Goal: Information Seeking & Learning: Understand process/instructions

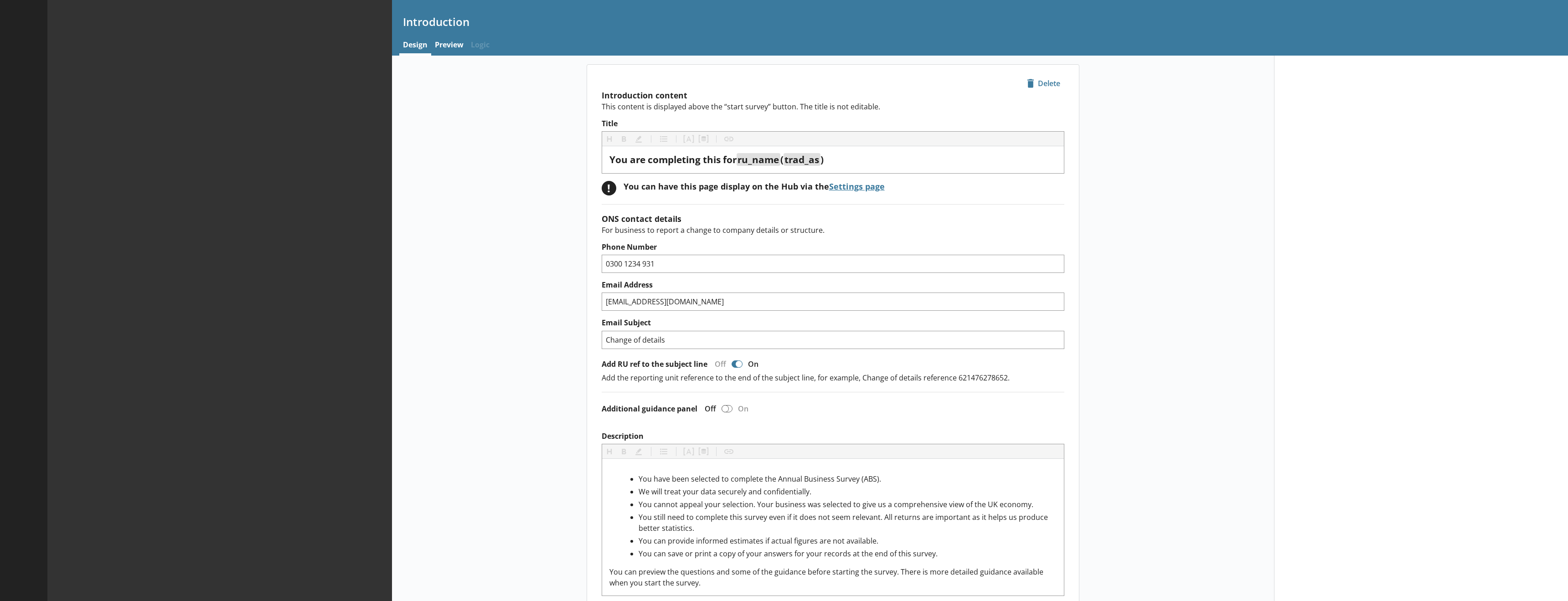
type textarea "x"
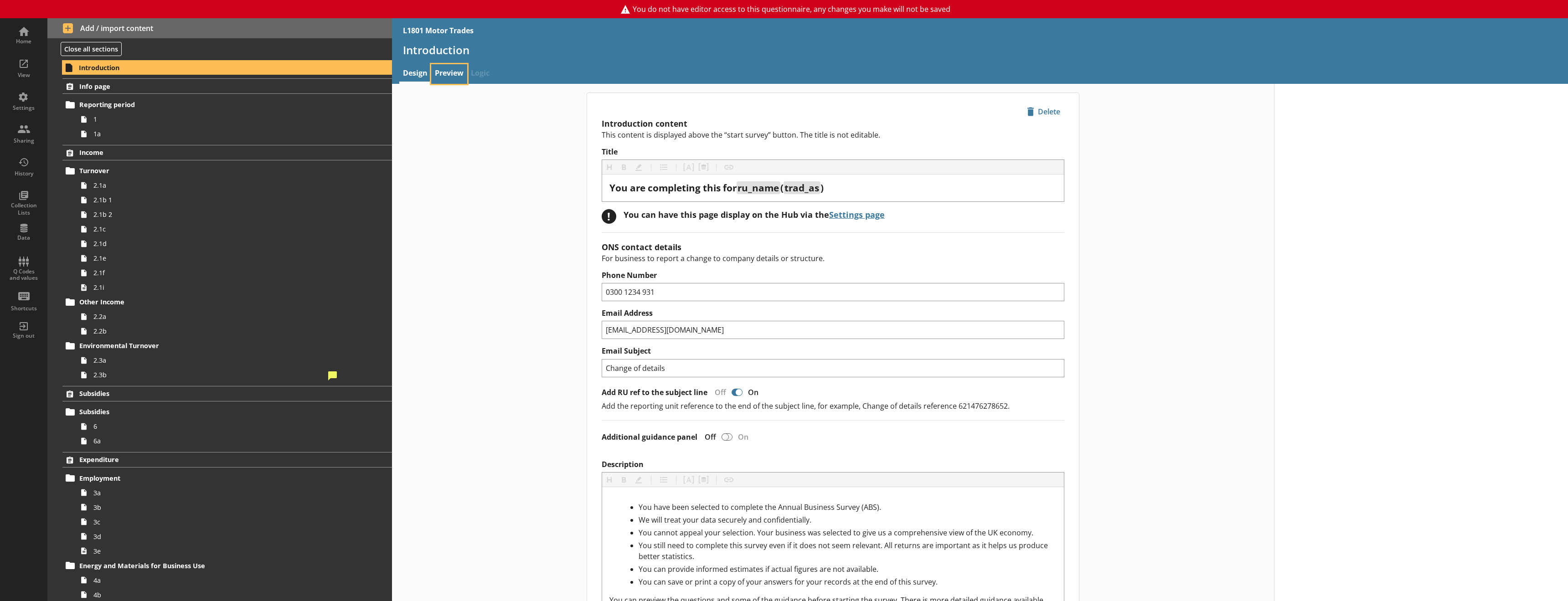
drag, startPoint x: 446, startPoint y: 70, endPoint x: 245, endPoint y: 163, distance: 221.5
click at [448, 70] on link "Preview" at bounding box center [449, 74] width 36 height 20
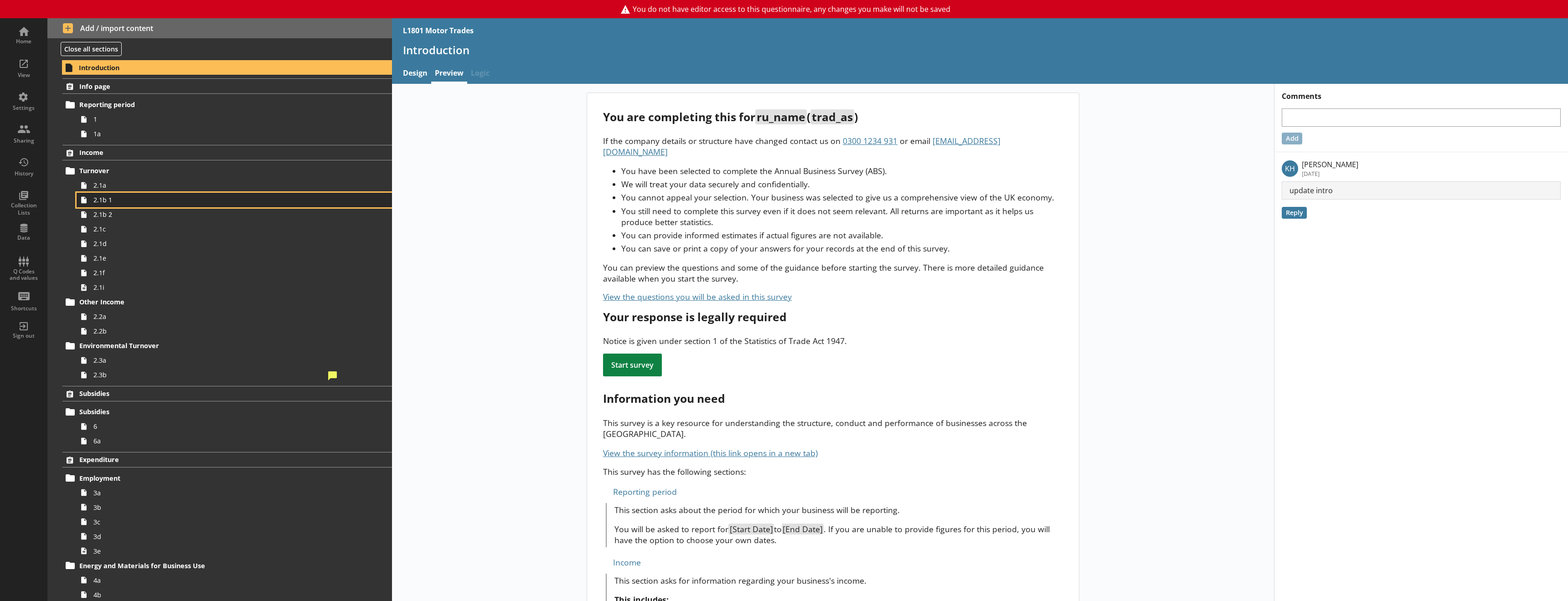
click at [100, 197] on span "2.1b 1" at bounding box center [209, 199] width 232 height 8
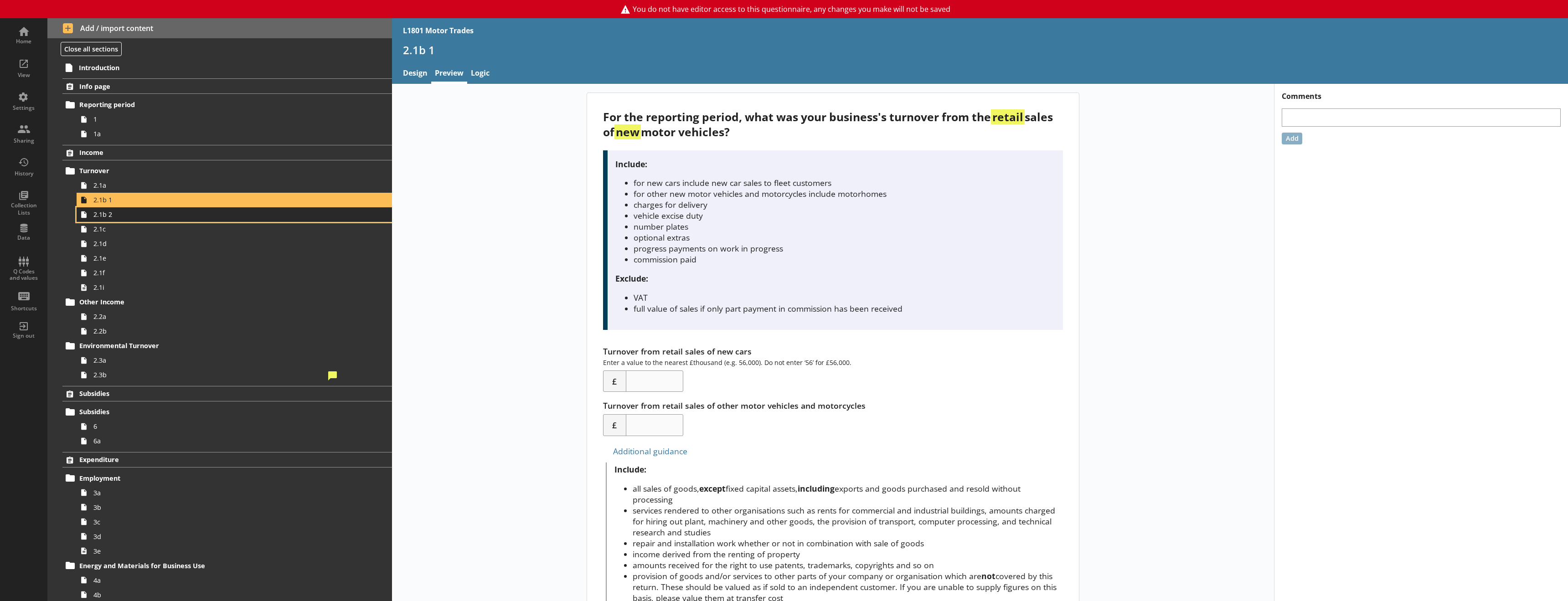
click at [113, 214] on span "2.1b 2" at bounding box center [209, 214] width 232 height 8
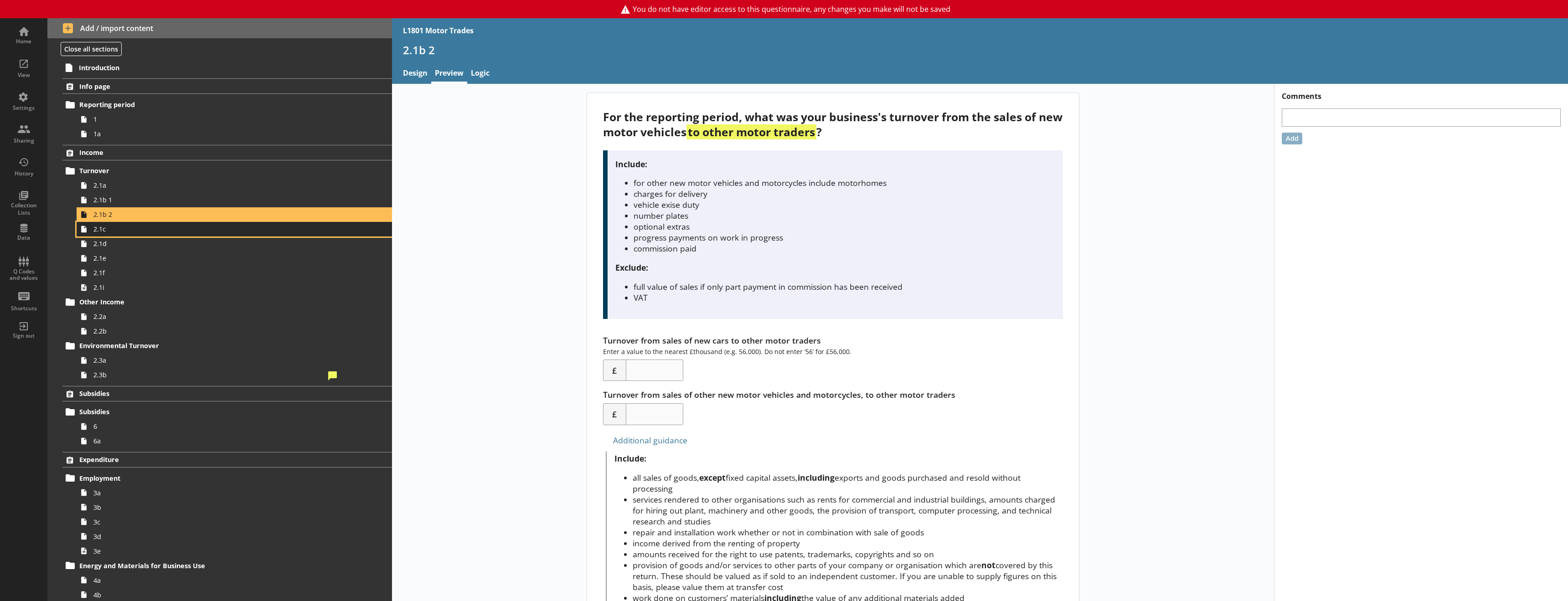
click at [113, 231] on span "2.1c" at bounding box center [209, 229] width 232 height 8
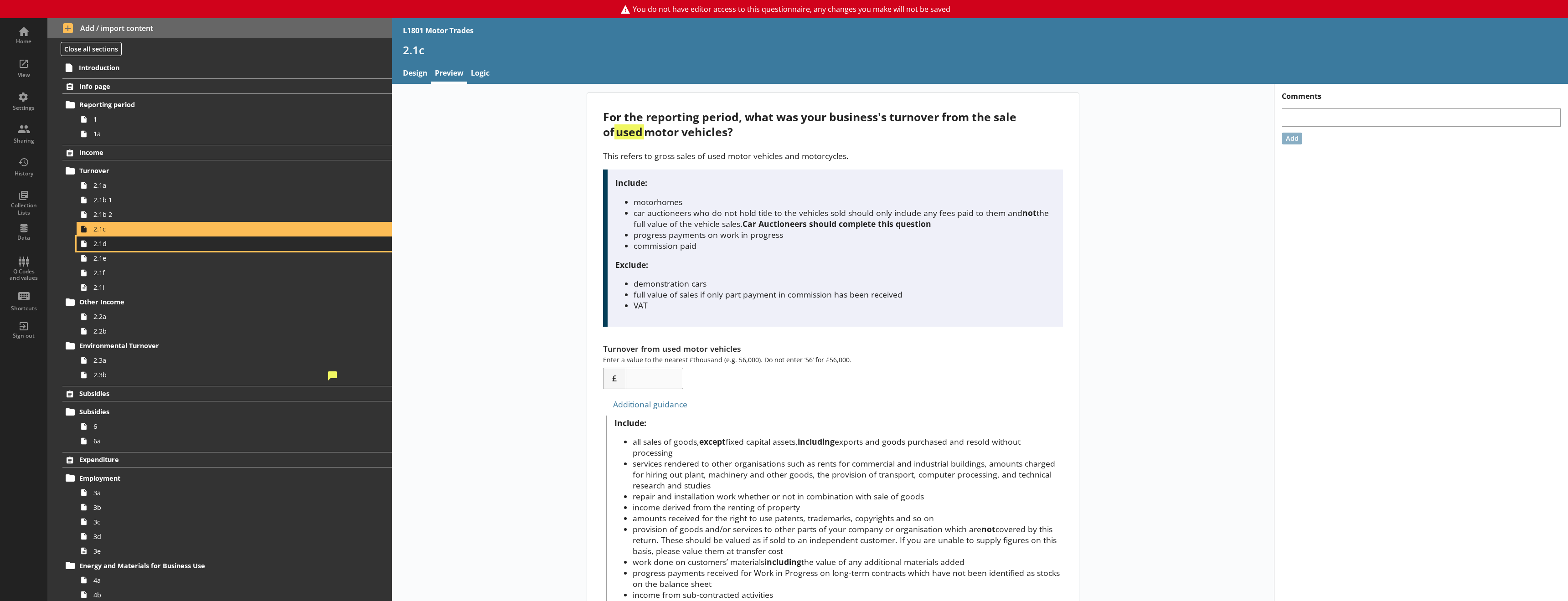
click at [112, 246] on span "2.1d" at bounding box center [209, 243] width 232 height 8
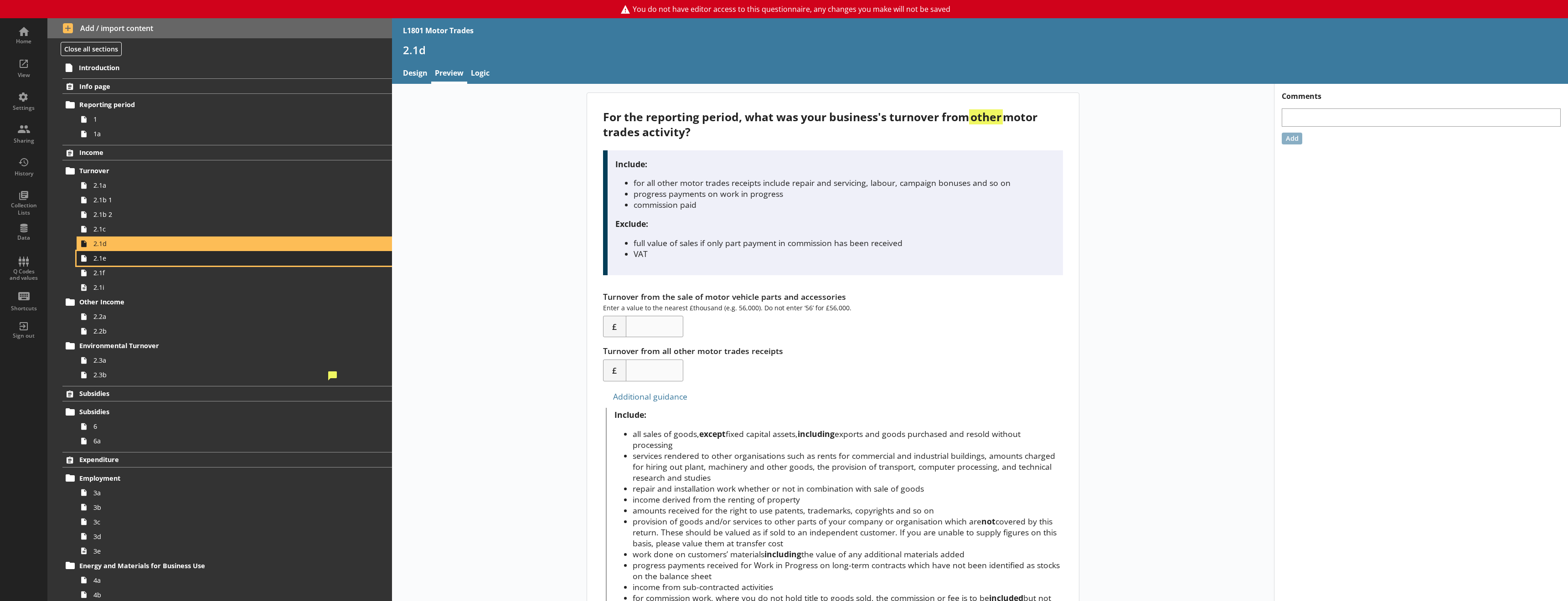
click at [112, 263] on span "2.1e" at bounding box center [209, 258] width 232 height 8
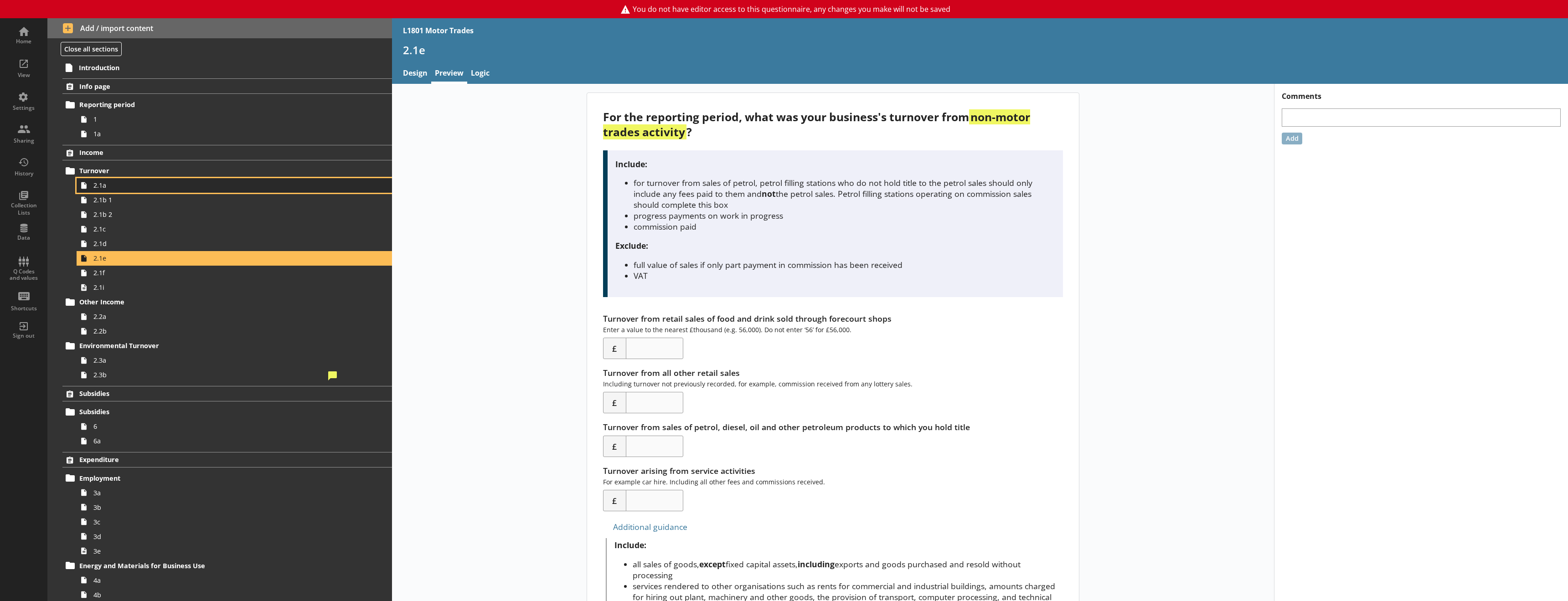
click at [113, 185] on span "2.1a" at bounding box center [209, 185] width 232 height 8
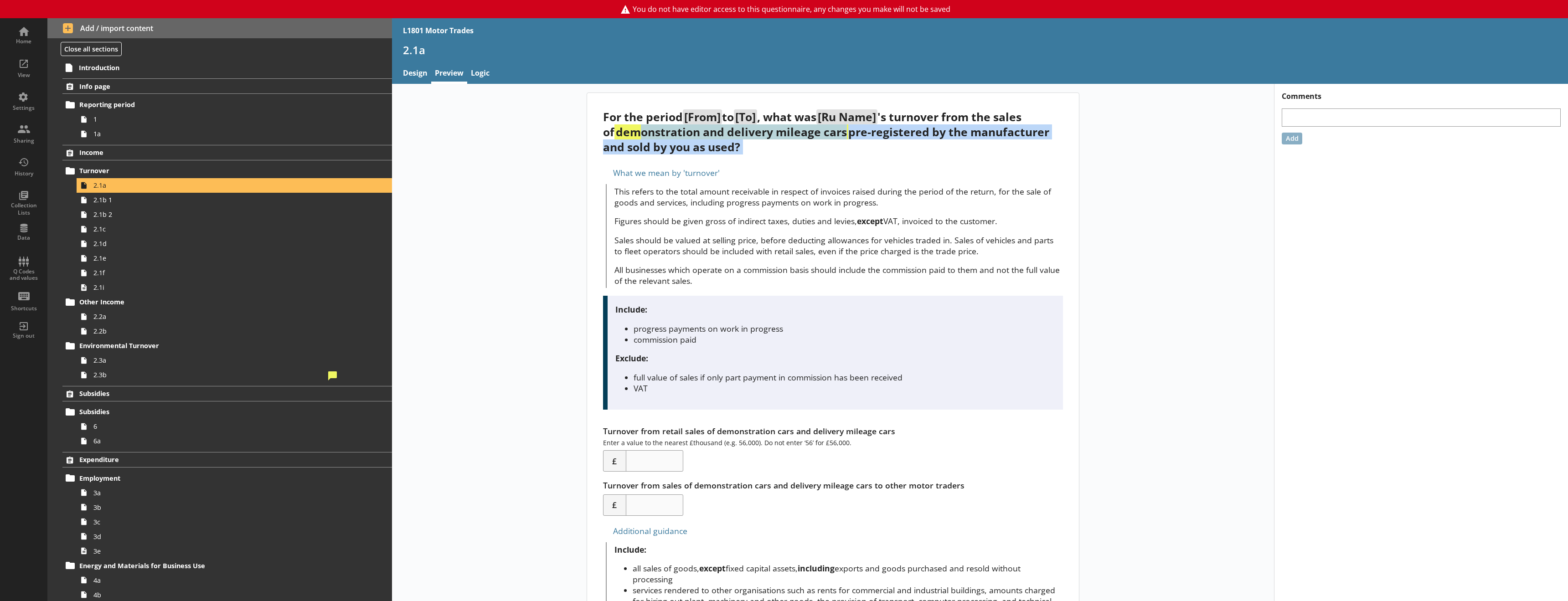
drag, startPoint x: 626, startPoint y: 133, endPoint x: 845, endPoint y: 169, distance: 221.9
click at [845, 169] on div "For the period [From] to [To] , what was [Ru Name] 's turnover from the sales o…" at bounding box center [833, 582] width 492 height 979
click at [681, 153] on div "For the period [From] to [To] , what was [Ru Name] 's turnover from the sales o…" at bounding box center [833, 132] width 460 height 45
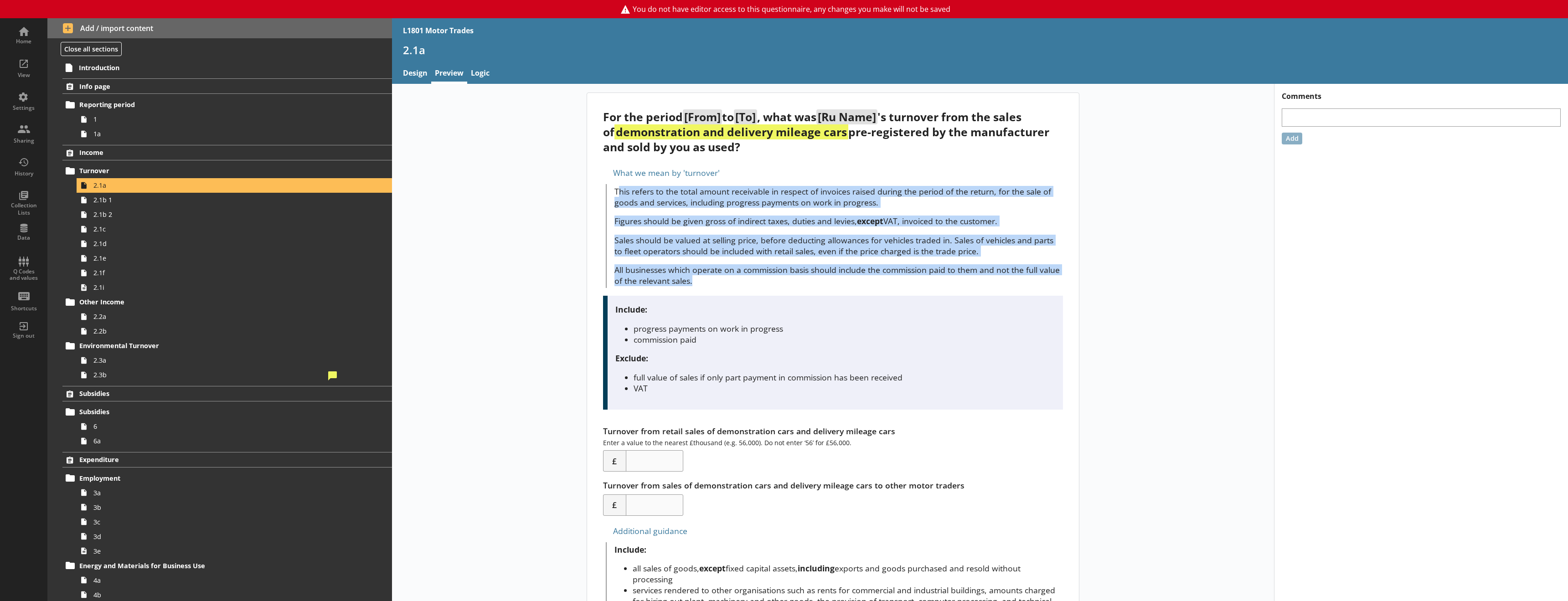
drag, startPoint x: 617, startPoint y: 191, endPoint x: 746, endPoint y: 283, distance: 158.4
click at [746, 283] on span "This refers to the total amount receivable in respect of invoices raised during…" at bounding box center [838, 235] width 448 height 100
click at [742, 284] on p "All businesses which operate on a commission basis should include the commissio…" at bounding box center [838, 275] width 448 height 22
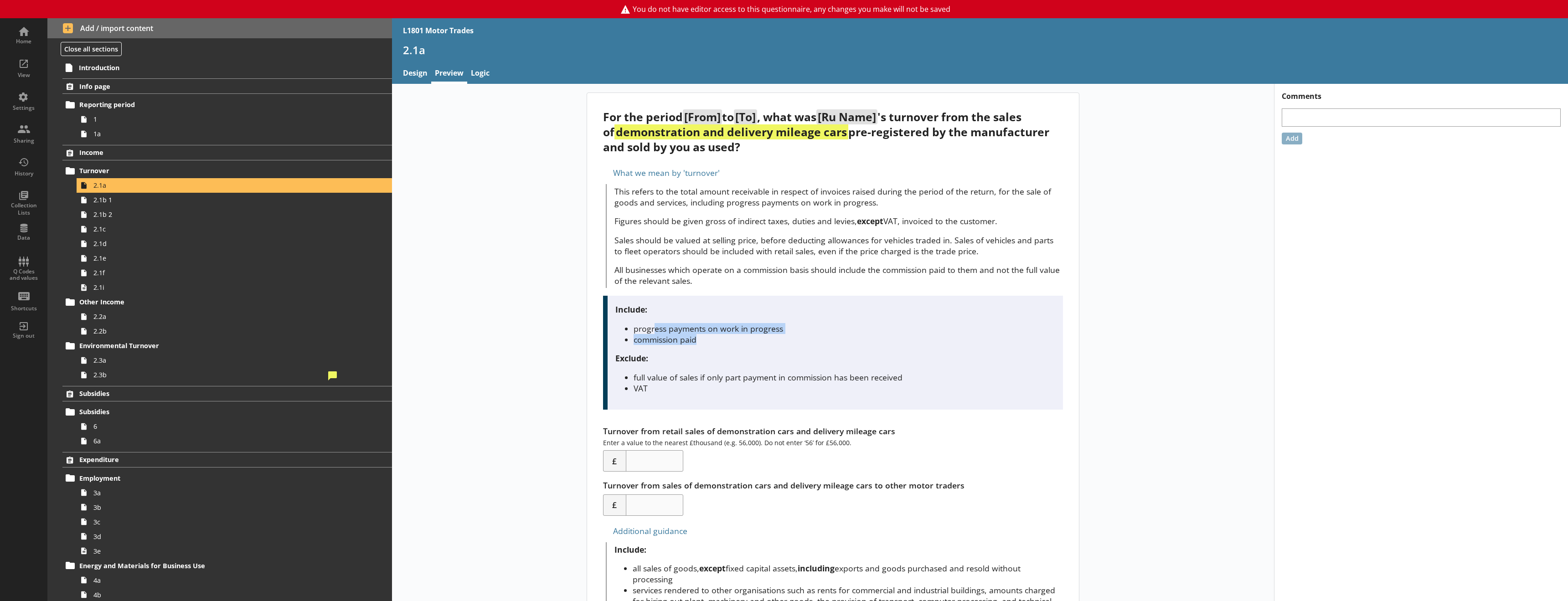
drag, startPoint x: 652, startPoint y: 325, endPoint x: 785, endPoint y: 343, distance: 134.2
click at [785, 343] on ul "progress payments on work in progress commission paid" at bounding box center [835, 334] width 440 height 22
click at [671, 343] on li "commission paid" at bounding box center [844, 339] width 421 height 11
drag, startPoint x: 639, startPoint y: 330, endPoint x: 825, endPoint y: 326, distance: 186.0
click at [825, 326] on li "progress payments on work in progress" at bounding box center [844, 329] width 421 height 11
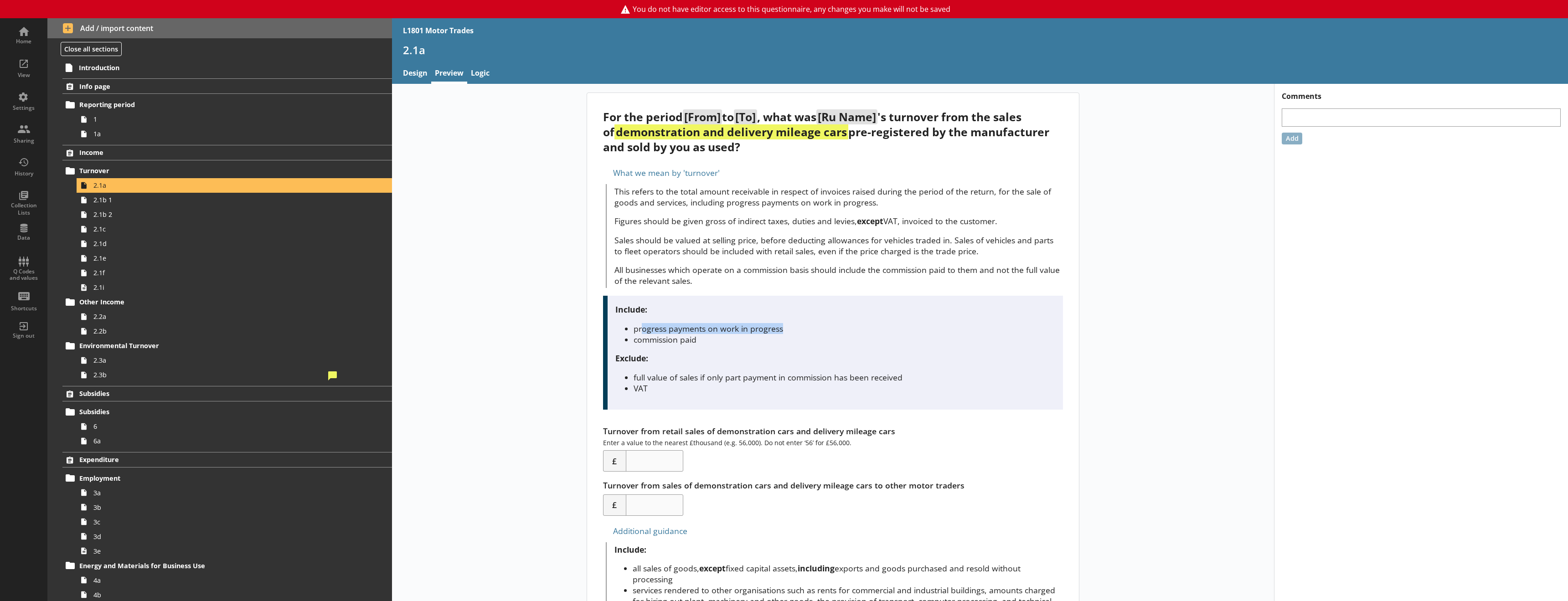
click at [790, 326] on li "progress payments on work in progress" at bounding box center [844, 329] width 421 height 11
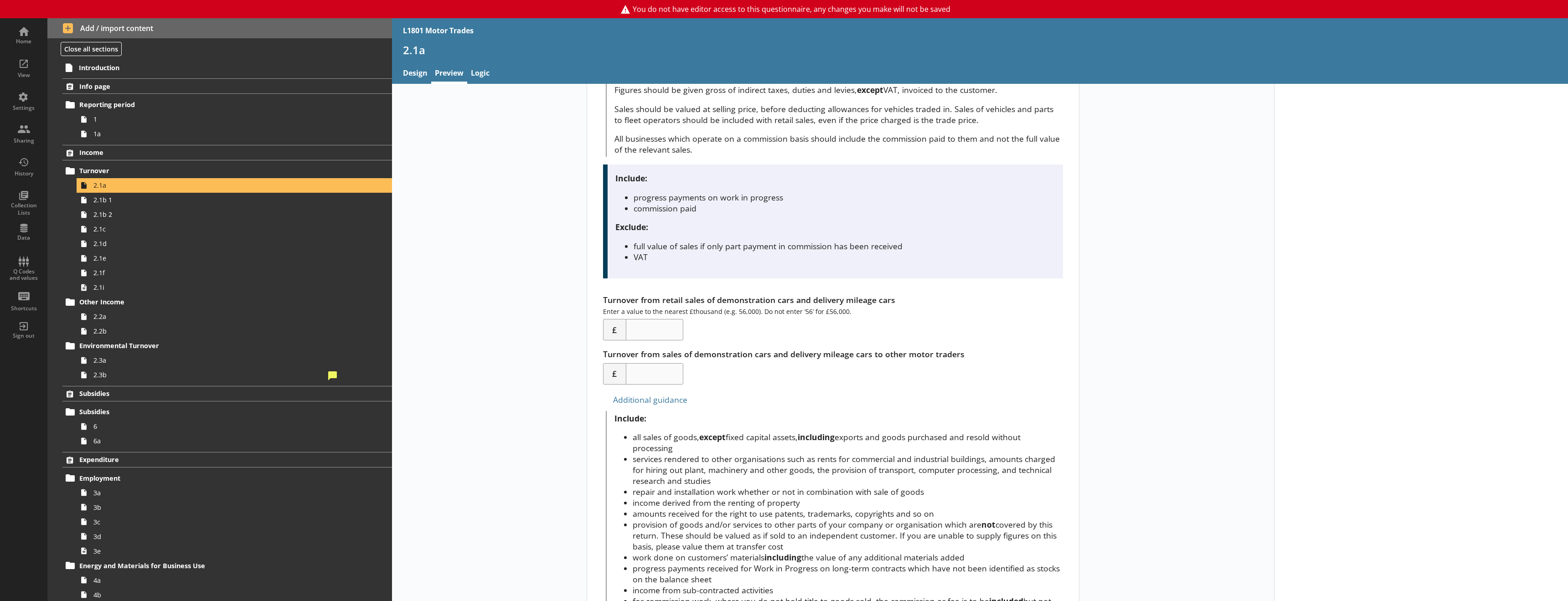
scroll to position [137, 0]
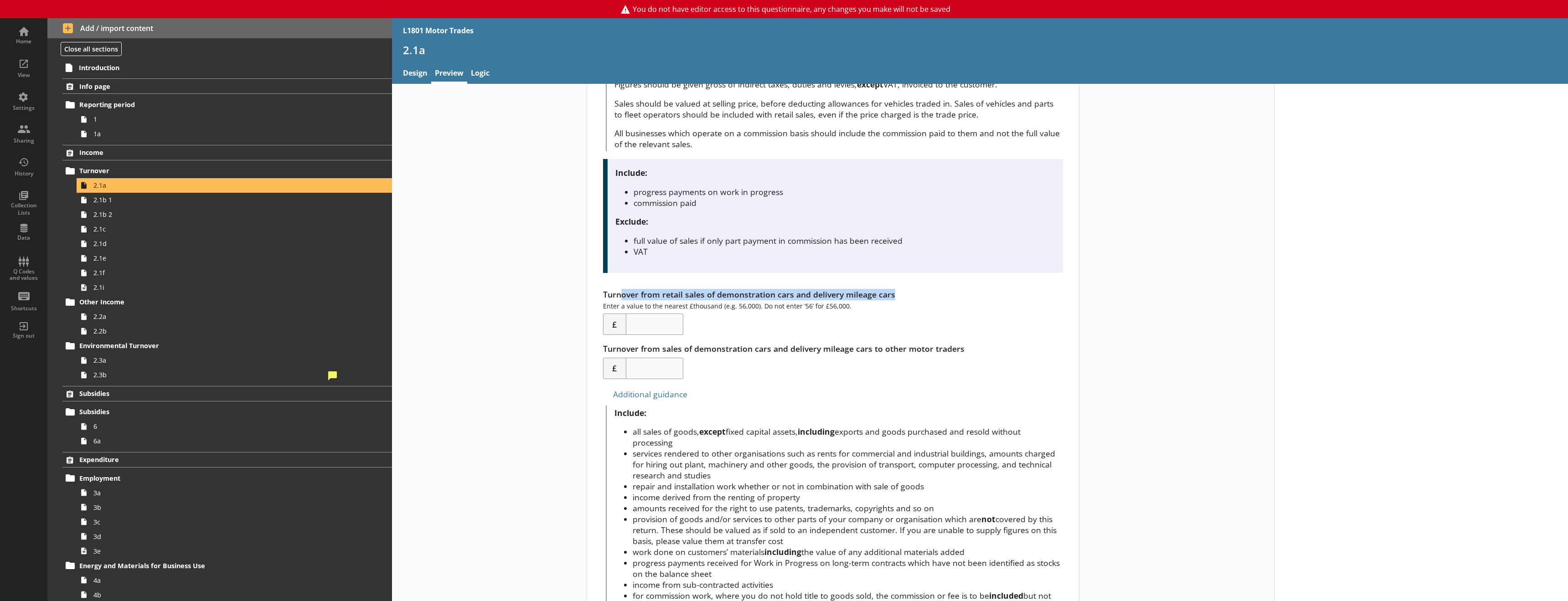
drag, startPoint x: 618, startPoint y: 291, endPoint x: 896, endPoint y: 293, distance: 278.0
click at [896, 293] on div "Turnover from retail sales of demonstration cars and delivery mileage cars Ente…" at bounding box center [833, 311] width 460 height 46
drag, startPoint x: 683, startPoint y: 355, endPoint x: 952, endPoint y: 349, distance: 269.1
click at [960, 350] on div "Turnover from sales of demonstration cars and delivery mileage cars to other mo…" at bounding box center [833, 361] width 460 height 36
drag, startPoint x: 900, startPoint y: 352, endPoint x: 693, endPoint y: 353, distance: 207.0
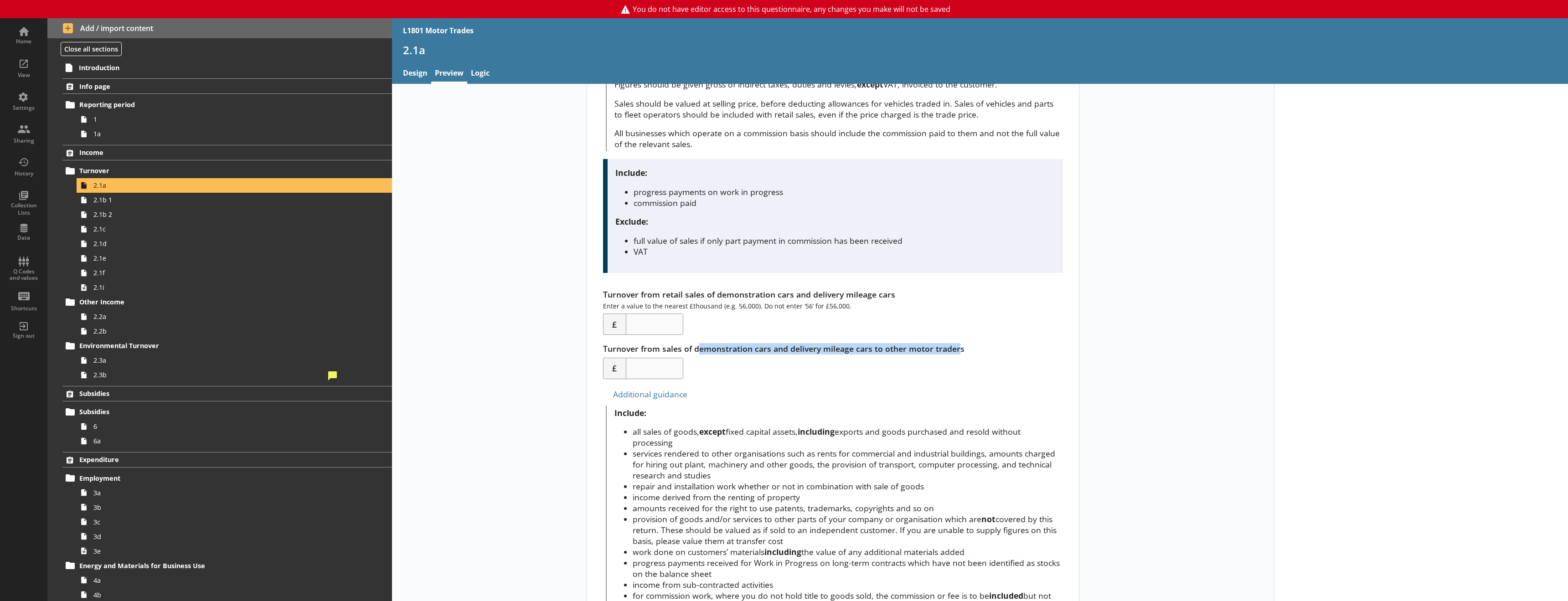
click at [693, 353] on div "Turnover from sales of demonstration cars and delivery mileage cars to other mo…" at bounding box center [833, 361] width 460 height 36
click at [792, 353] on div "Turnover from sales of demonstration cars and delivery mileage cars to other mo…" at bounding box center [833, 361] width 460 height 36
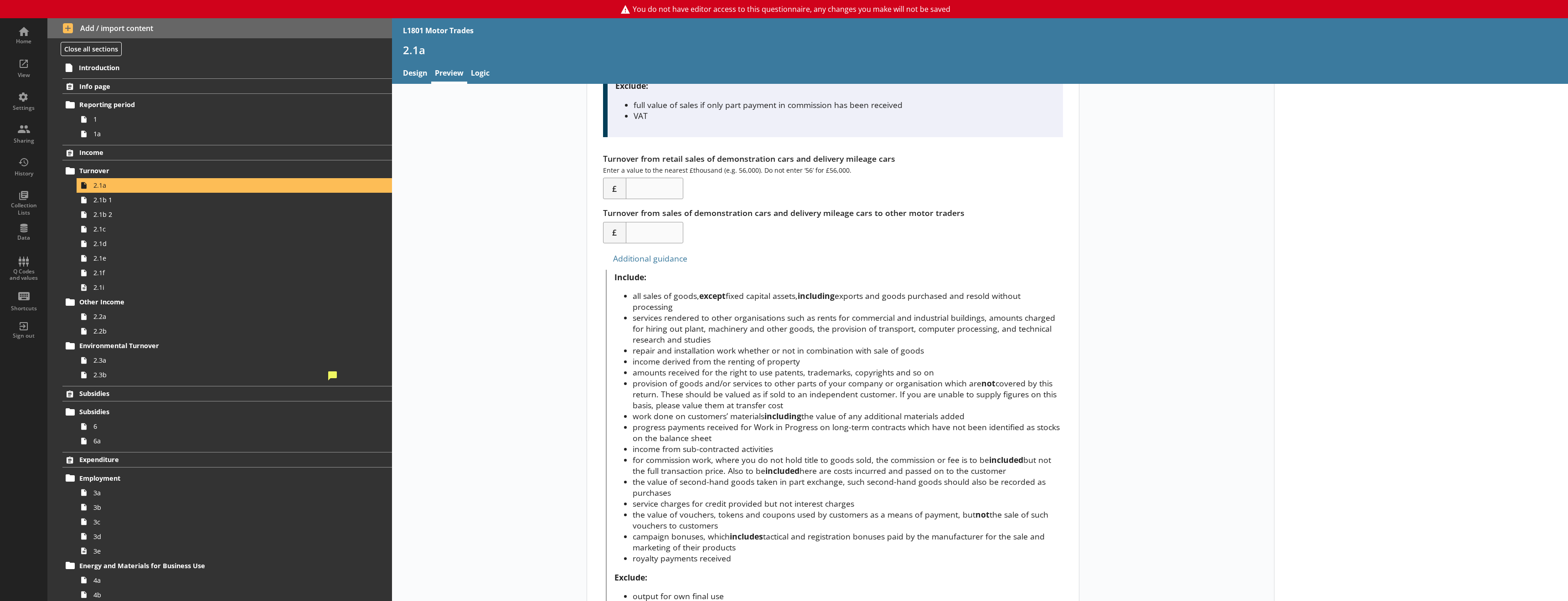
scroll to position [274, 0]
drag, startPoint x: 671, startPoint y: 320, endPoint x: 781, endPoint y: 341, distance: 112.0
click at [744, 331] on li "services rendered to other organisations such as rents for commercial and indus…" at bounding box center [848, 327] width 430 height 33
click at [813, 353] on li "repair and installation work whether or not in combination with sale of goods" at bounding box center [848, 350] width 430 height 11
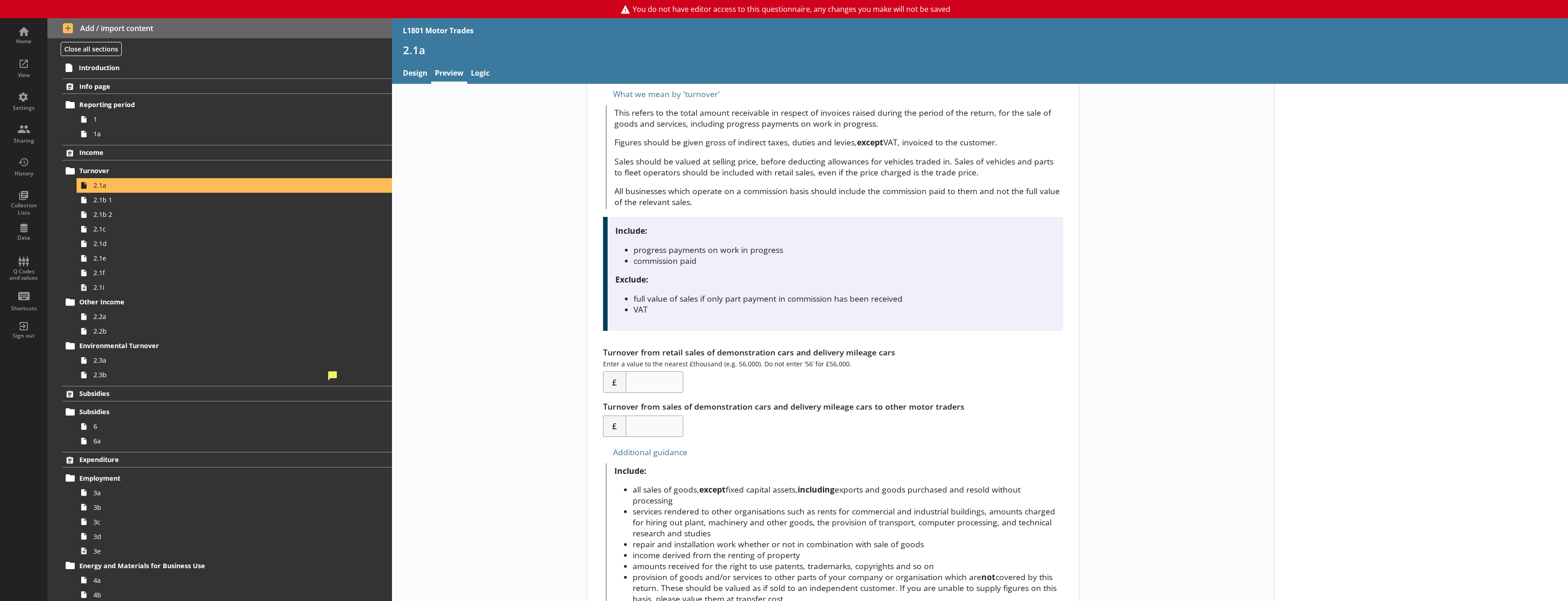
scroll to position [0, 0]
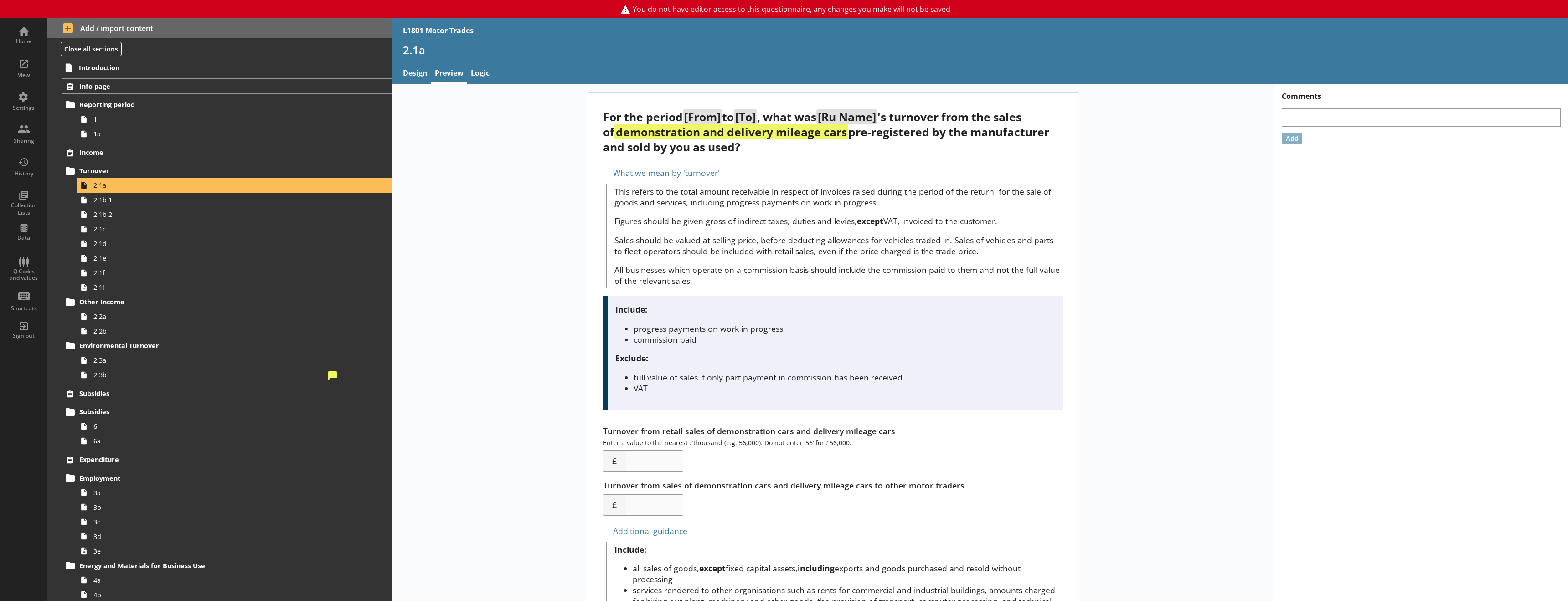
drag, startPoint x: 837, startPoint y: 138, endPoint x: 724, endPoint y: 149, distance: 113.5
click at [724, 149] on div "For the period [From] to [To] , what was [Ru Name] 's turnover from the sales o…" at bounding box center [833, 132] width 460 height 45
click at [721, 149] on div "For the period [From] to [To] , what was [Ru Name] 's turnover from the sales o…" at bounding box center [833, 132] width 460 height 45
drag, startPoint x: 647, startPoint y: 146, endPoint x: 752, endPoint y: 141, distance: 105.1
click at [752, 141] on div "For the period [From] to [To] , what was [Ru Name] 's turnover from the sales o…" at bounding box center [833, 132] width 460 height 45
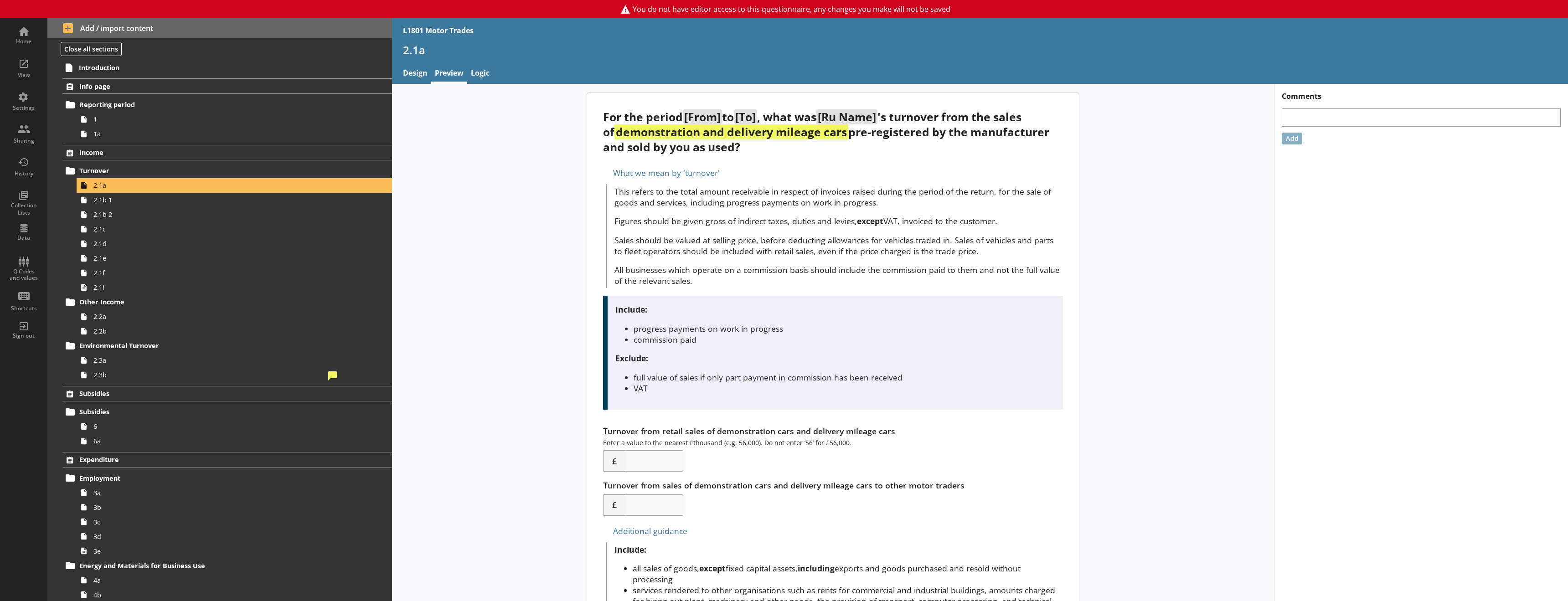
click at [618, 149] on div "For the period [From] to [To] , what was [Ru Name] 's turnover from the sales o…" at bounding box center [833, 132] width 460 height 45
drag, startPoint x: 599, startPoint y: 150, endPoint x: 706, endPoint y: 148, distance: 107.0
click at [706, 148] on div "For the period [From] to [To] , what was [Ru Name] 's turnover from the sales o…" at bounding box center [833, 582] width 492 height 979
click at [158, 202] on span "2.1b 1" at bounding box center [209, 199] width 232 height 8
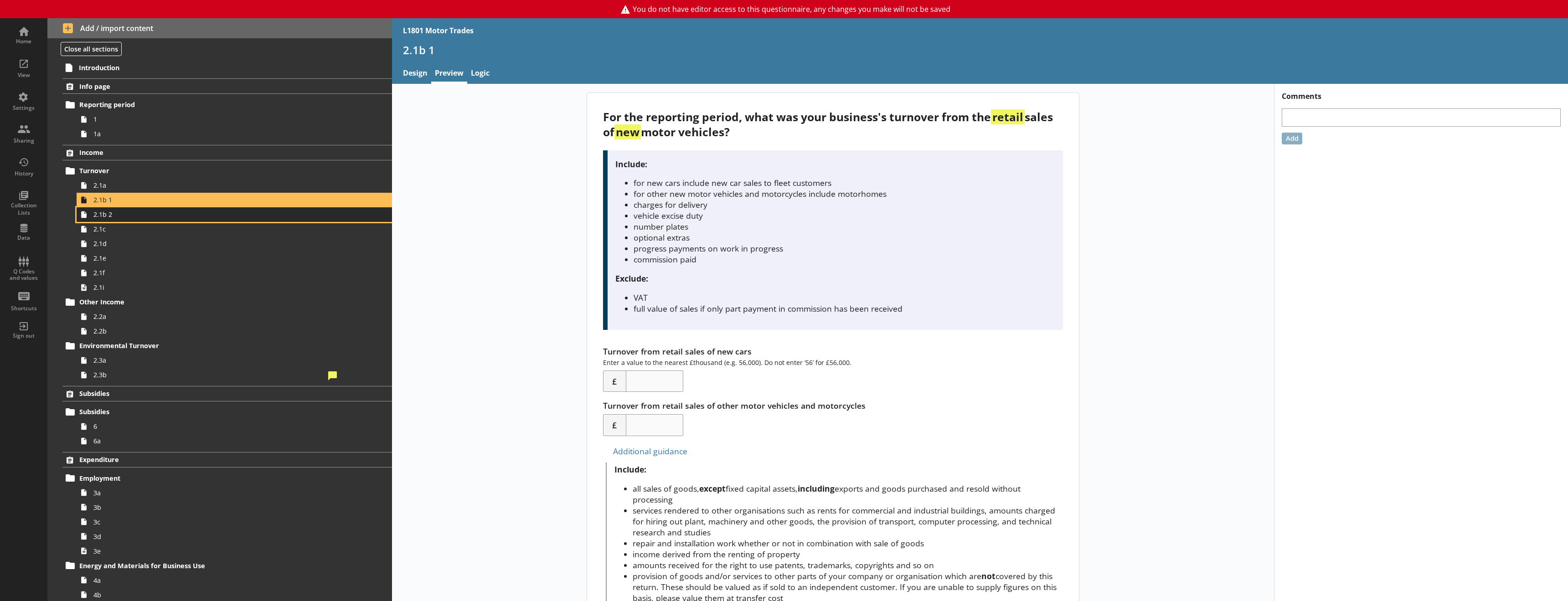
click at [147, 219] on link "2.1b 2" at bounding box center [234, 215] width 315 height 15
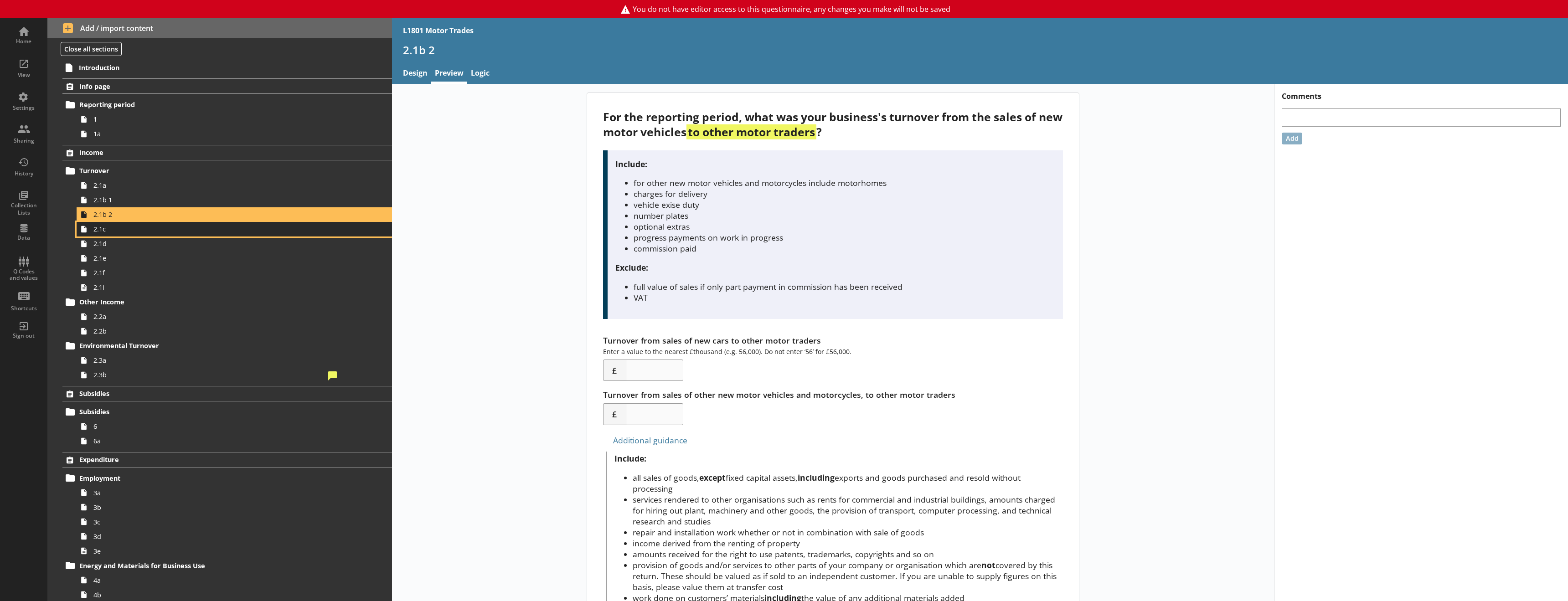
click at [147, 232] on span "2.1c" at bounding box center [209, 229] width 232 height 8
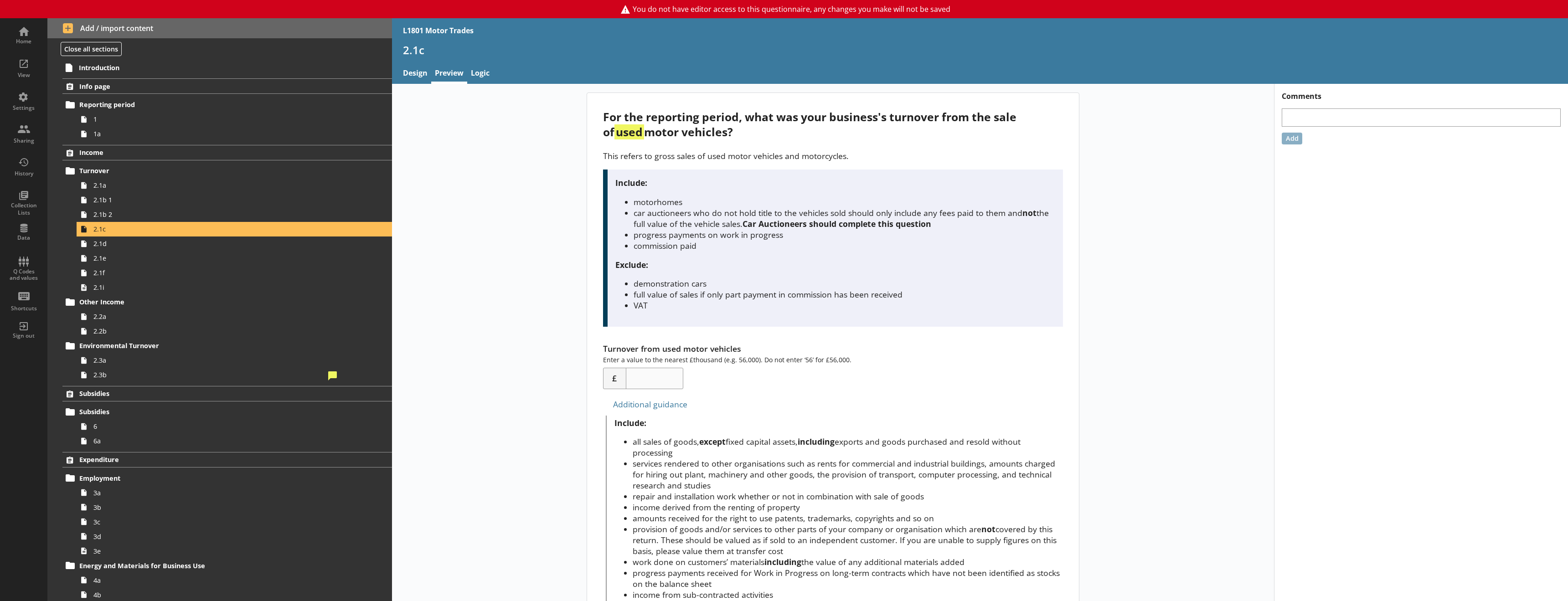
drag, startPoint x: 746, startPoint y: 116, endPoint x: 758, endPoint y: 133, distance: 20.8
click at [758, 133] on div "For the reporting period, what was your business's turnover from the sale of us…" at bounding box center [833, 125] width 460 height 30
click at [757, 133] on div "For the reporting period, what was your business's turnover from the sale of us…" at bounding box center [833, 125] width 460 height 30
drag, startPoint x: 618, startPoint y: 262, endPoint x: 715, endPoint y: 280, distance: 98.7
click at [715, 280] on div "Include: motorhomes car auctioneers who do not hold title to the vehicles sold …" at bounding box center [833, 248] width 460 height 158
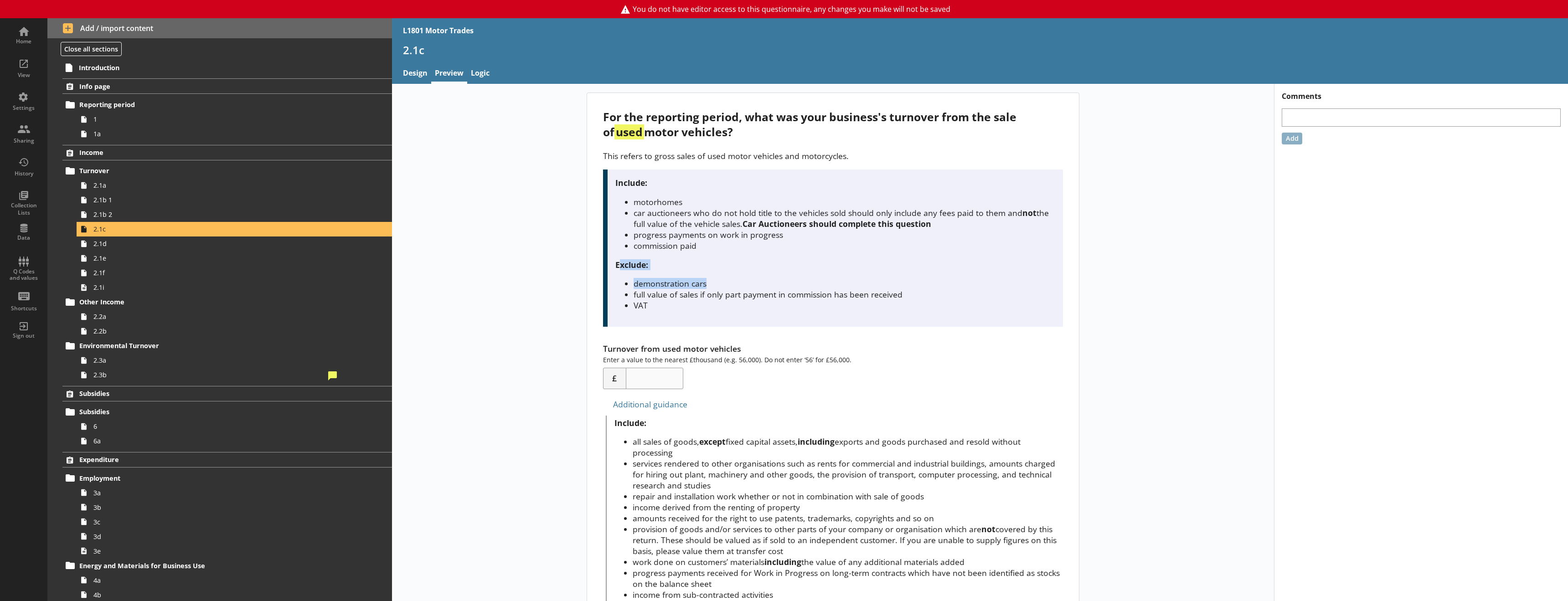
click at [647, 288] on li "demonstration cars" at bounding box center [844, 283] width 421 height 11
click at [100, 186] on span "2.1a" at bounding box center [209, 185] width 232 height 8
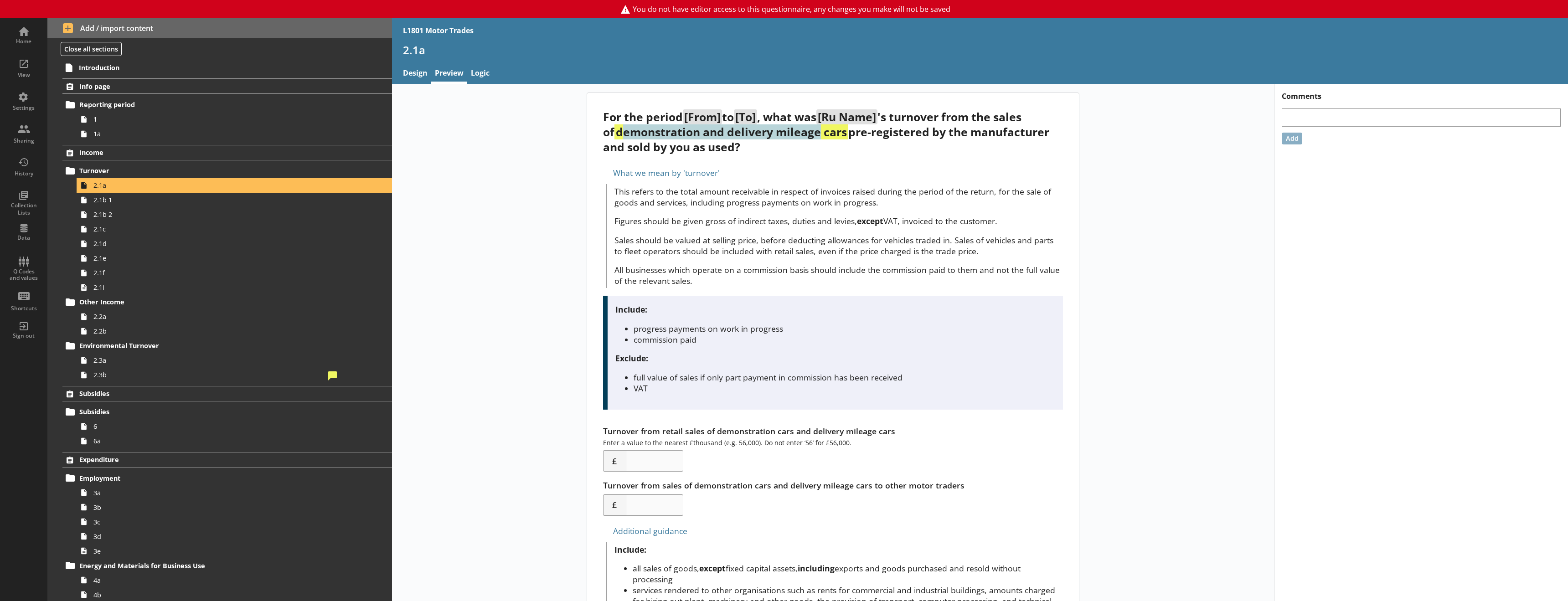
drag, startPoint x: 611, startPoint y: 133, endPoint x: 806, endPoint y: 135, distance: 195.0
click at [806, 135] on strong "demonstration and delivery mileage cars" at bounding box center [731, 132] width 234 height 15
click at [835, 168] on div "What we mean by 'turnover'" at bounding box center [833, 173] width 460 height 15
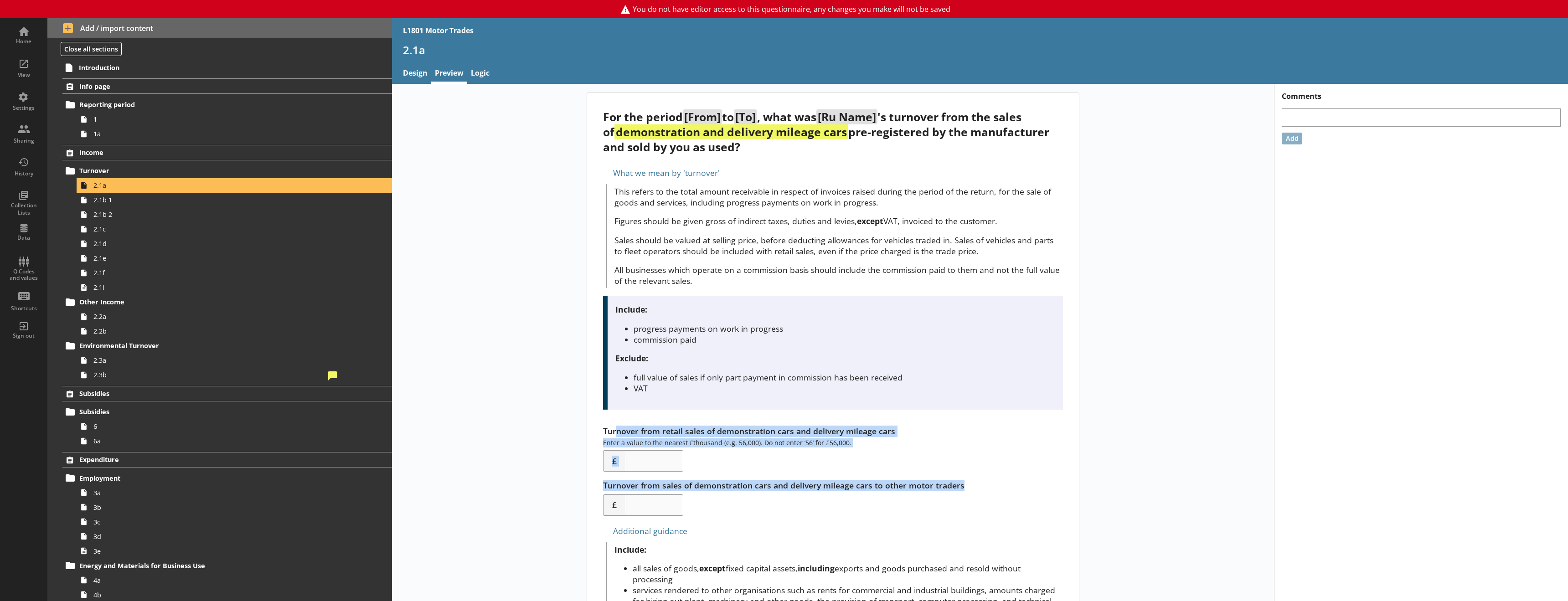
drag, startPoint x: 638, startPoint y: 436, endPoint x: 905, endPoint y: 507, distance: 276.3
click at [906, 508] on div "Turnover from retail sales of demonstration cars and delivery mileage cars Ente…" at bounding box center [833, 471] width 460 height 90
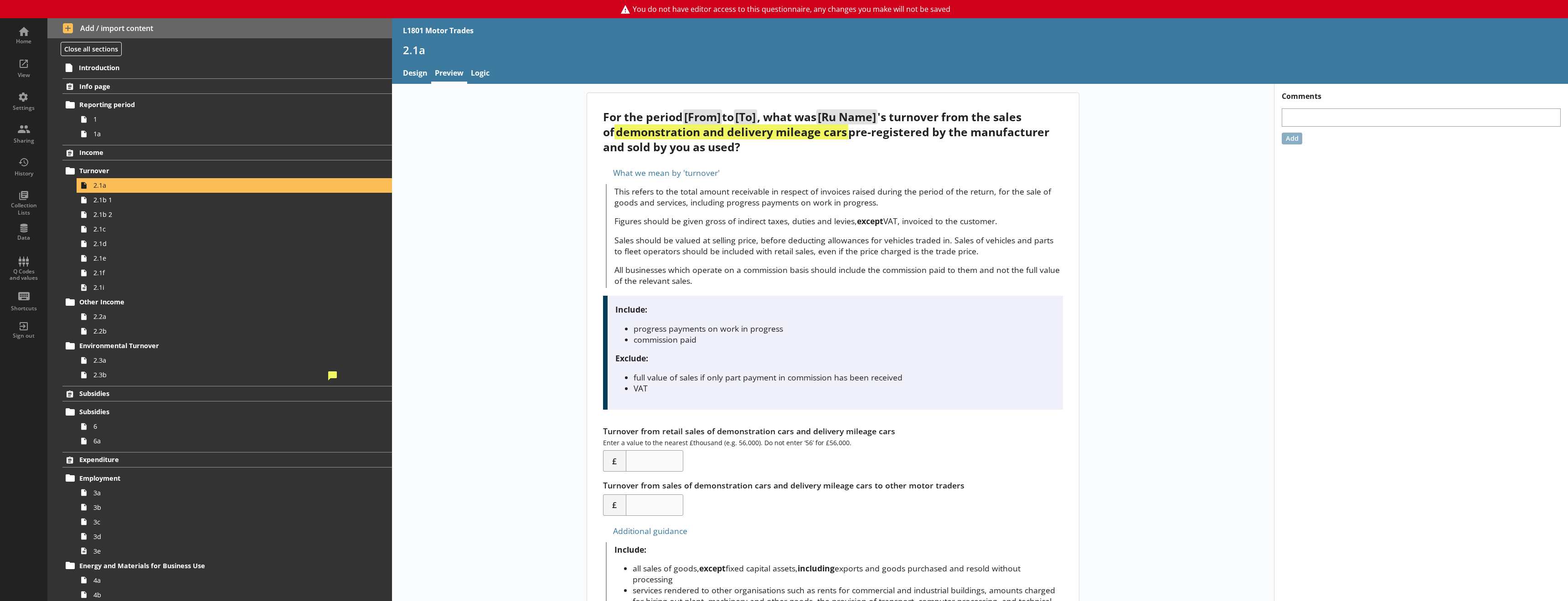
click at [864, 509] on div "Turnover from sales of demonstration cars and delivery mileage cars to other mo…" at bounding box center [833, 498] width 460 height 36
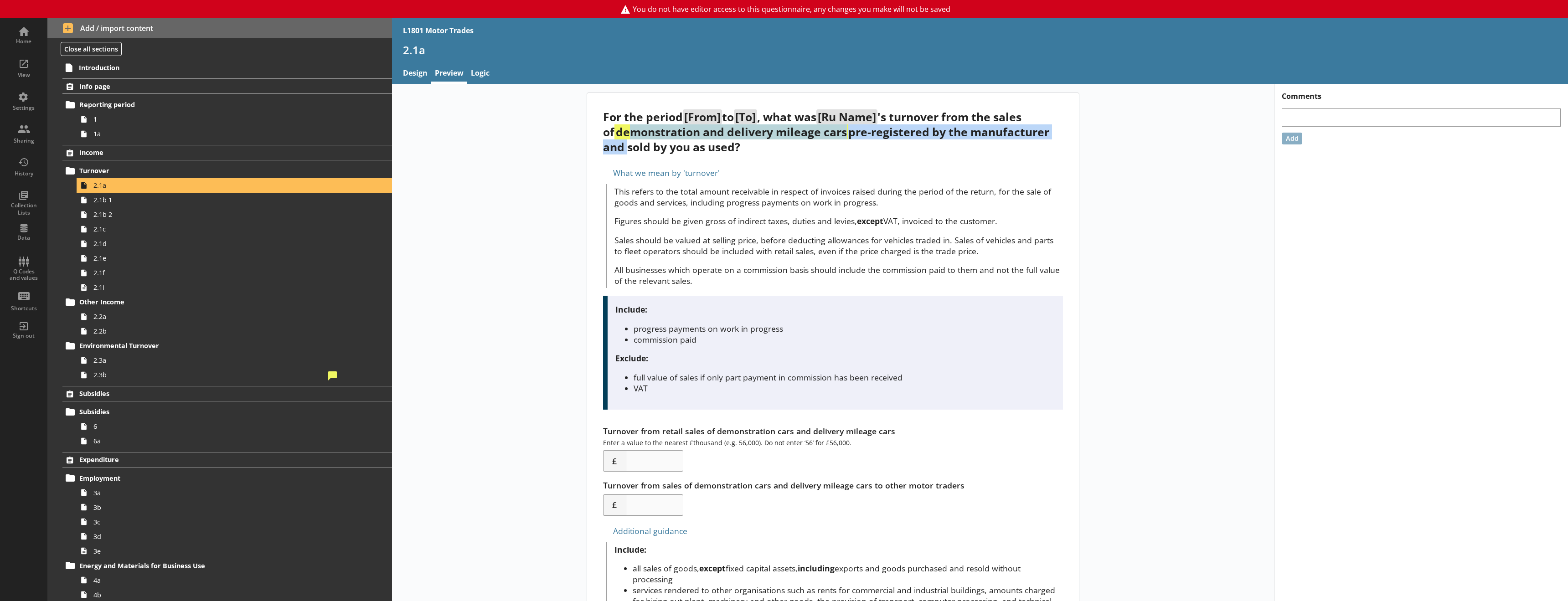
drag, startPoint x: 621, startPoint y: 132, endPoint x: 1151, endPoint y: 131, distance: 530.0
click at [1151, 131] on div "For the period [From] to [To] , what was [Ru Name] 's turnover from the sales o…" at bounding box center [833, 582] width 882 height 980
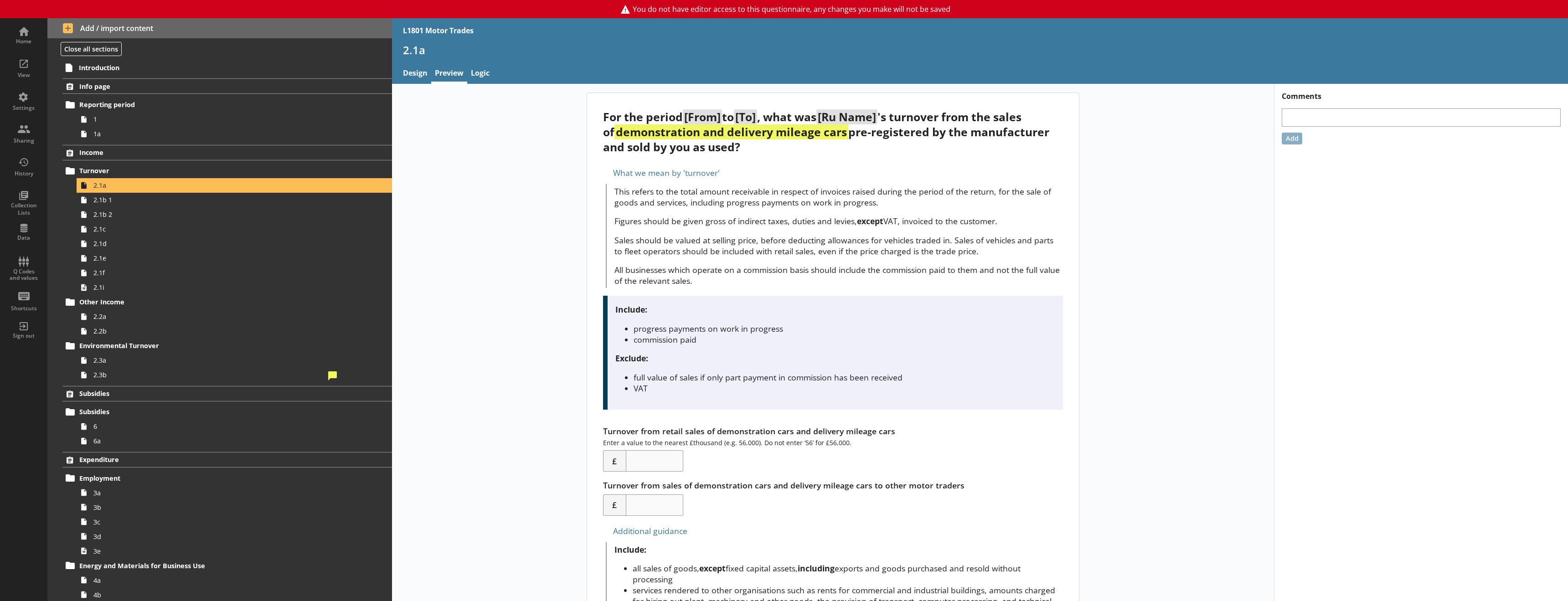
click at [897, 159] on div "For the period [From] to [To] , what was [Ru Name] 's turnover from the sales o…" at bounding box center [833, 582] width 492 height 979
drag, startPoint x: 659, startPoint y: 430, endPoint x: 687, endPoint y: 444, distance: 31.3
click at [683, 433] on div "Turnover from retail sales of demonstration cars and delivery mileage cars Ente…" at bounding box center [833, 448] width 460 height 46
drag, startPoint x: 882, startPoint y: 487, endPoint x: 972, endPoint y: 490, distance: 90.0
click at [973, 490] on div "Turnover from sales of demonstration cars and delivery mileage cars to other mo…" at bounding box center [833, 498] width 460 height 36
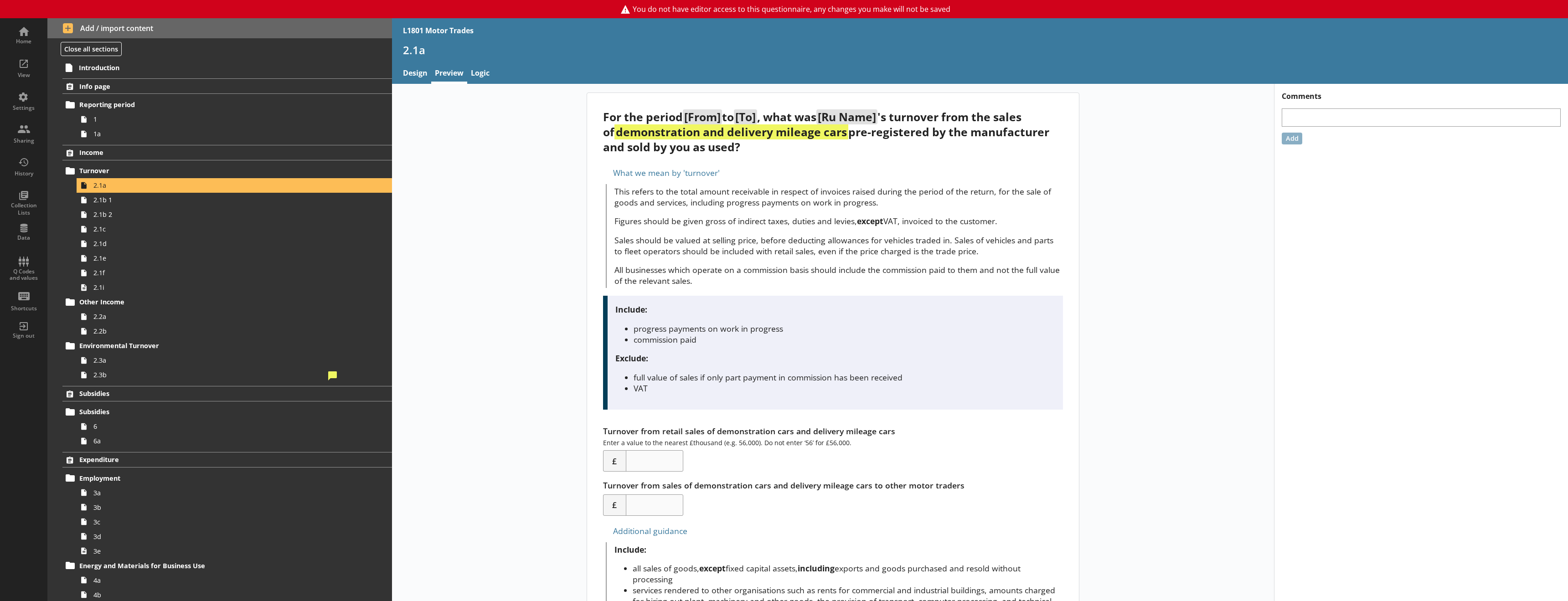
click at [700, 440] on div "Turnover from retail sales of demonstration cars and delivery mileage cars Ente…" at bounding box center [833, 448] width 460 height 46
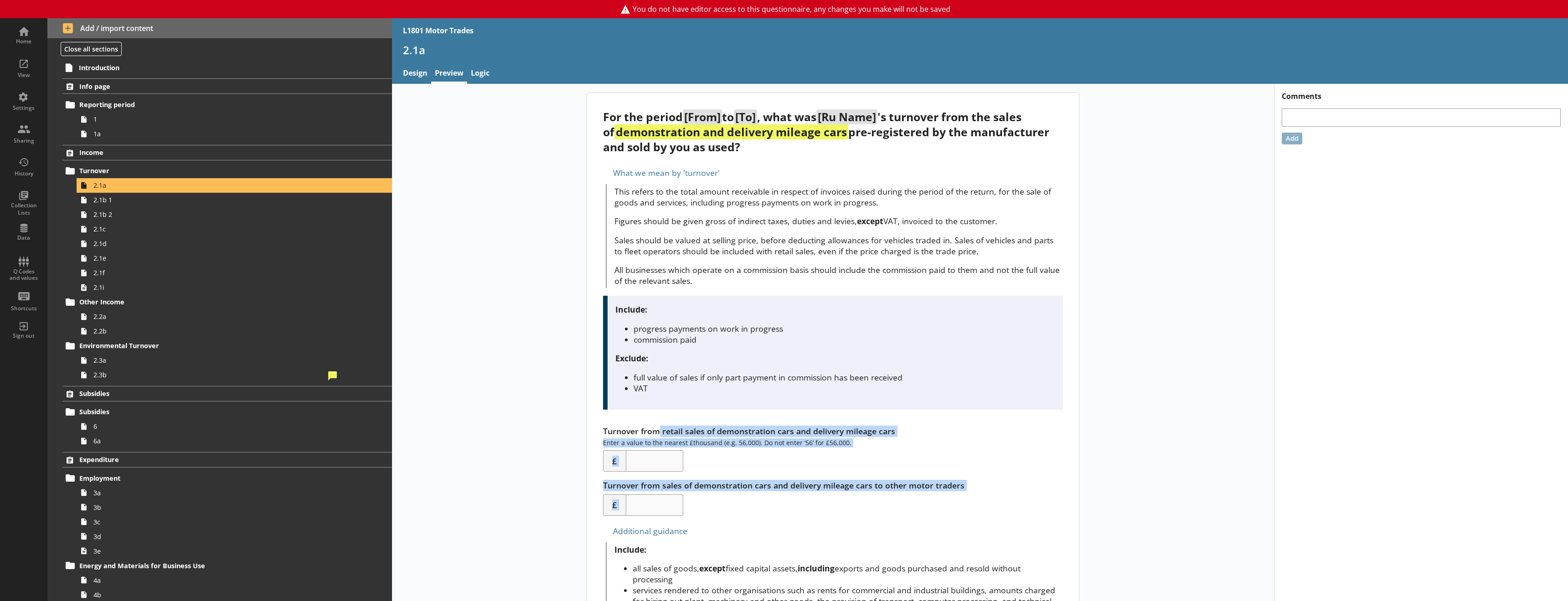
drag, startPoint x: 659, startPoint y: 432, endPoint x: 778, endPoint y: 523, distance: 149.8
click at [774, 518] on div "For the period [From] to [To] , what was [Ru Name] 's turnover from the sales o…" at bounding box center [833, 582] width 492 height 979
click at [779, 523] on div "For the period [From] to [To] , what was [Ru Name] 's turnover from the sales o…" at bounding box center [833, 582] width 492 height 979
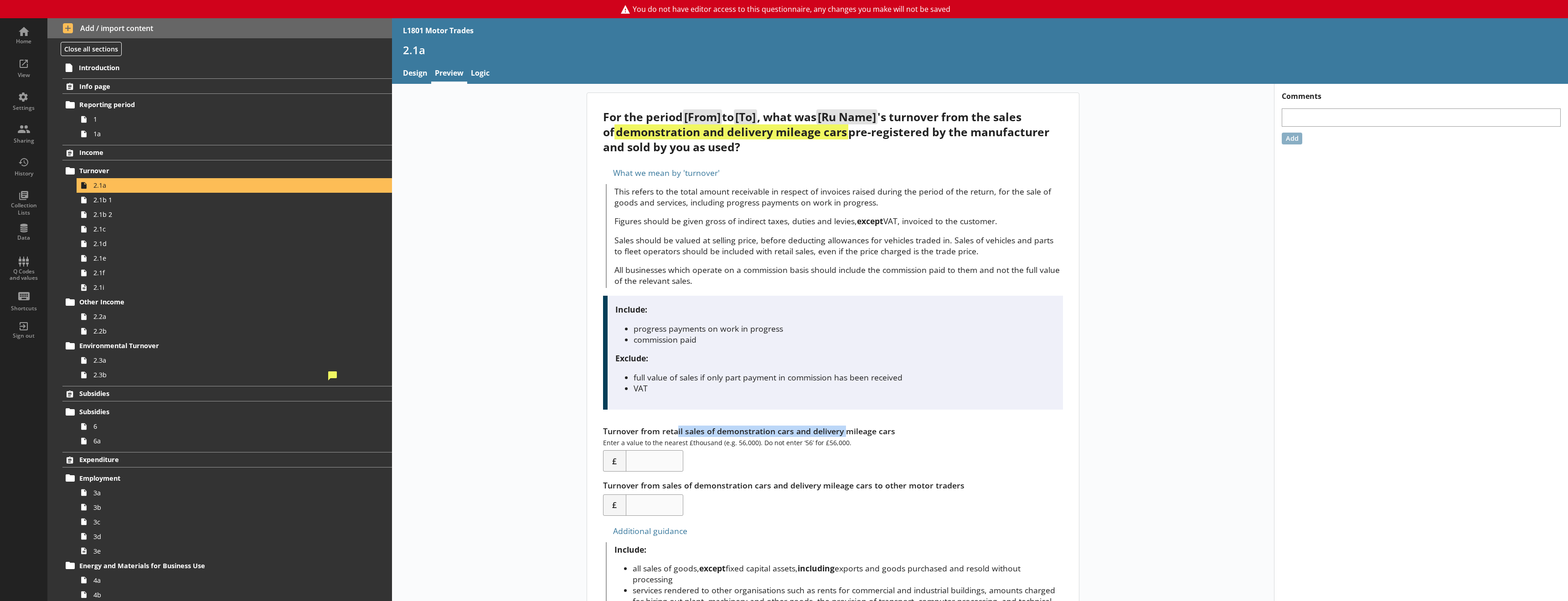
drag, startPoint x: 672, startPoint y: 429, endPoint x: 832, endPoint y: 438, distance: 160.3
click at [839, 431] on div "Turnover from retail sales of demonstration cars and delivery mileage cars Ente…" at bounding box center [833, 448] width 460 height 46
drag, startPoint x: 759, startPoint y: 483, endPoint x: 921, endPoint y: 488, distance: 162.1
click at [921, 488] on div "Turnover from sales of demonstration cars and delivery mileage cars to other mo…" at bounding box center [833, 498] width 460 height 36
click at [917, 505] on div "Turnover from sales of demonstration cars and delivery mileage cars to other mo…" at bounding box center [833, 498] width 460 height 36
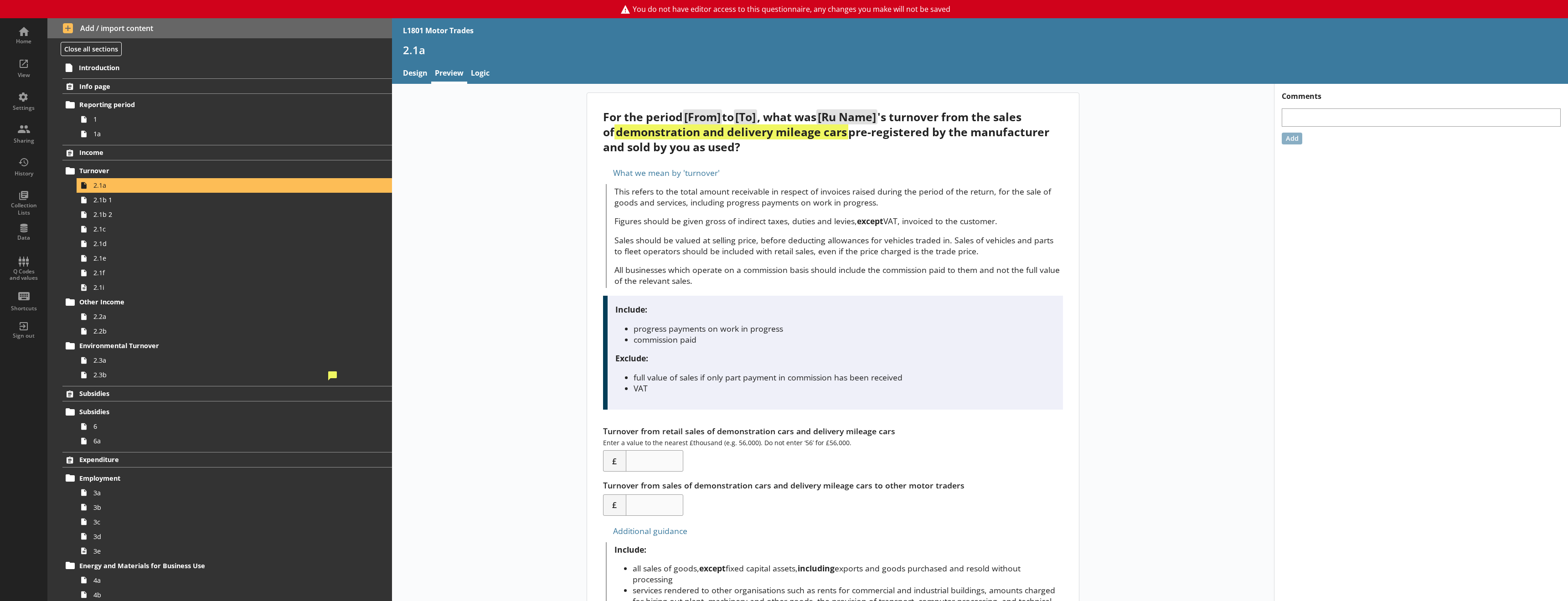
drag, startPoint x: 652, startPoint y: 119, endPoint x: 799, endPoint y: 153, distance: 150.9
click at [799, 153] on div "For the period [From] to [To] , what was [Ru Name] 's turnover from the sales o…" at bounding box center [833, 132] width 460 height 45
click at [795, 165] on div "For the period [From] to [To] , what was [Ru Name] 's turnover from the sales o…" at bounding box center [833, 582] width 492 height 979
click at [505, 423] on div "For the period [From] to [To] , what was [Ru Name] 's turnover from the sales o…" at bounding box center [833, 582] width 882 height 980
click at [480, 72] on link "Logic" at bounding box center [480, 74] width 26 height 20
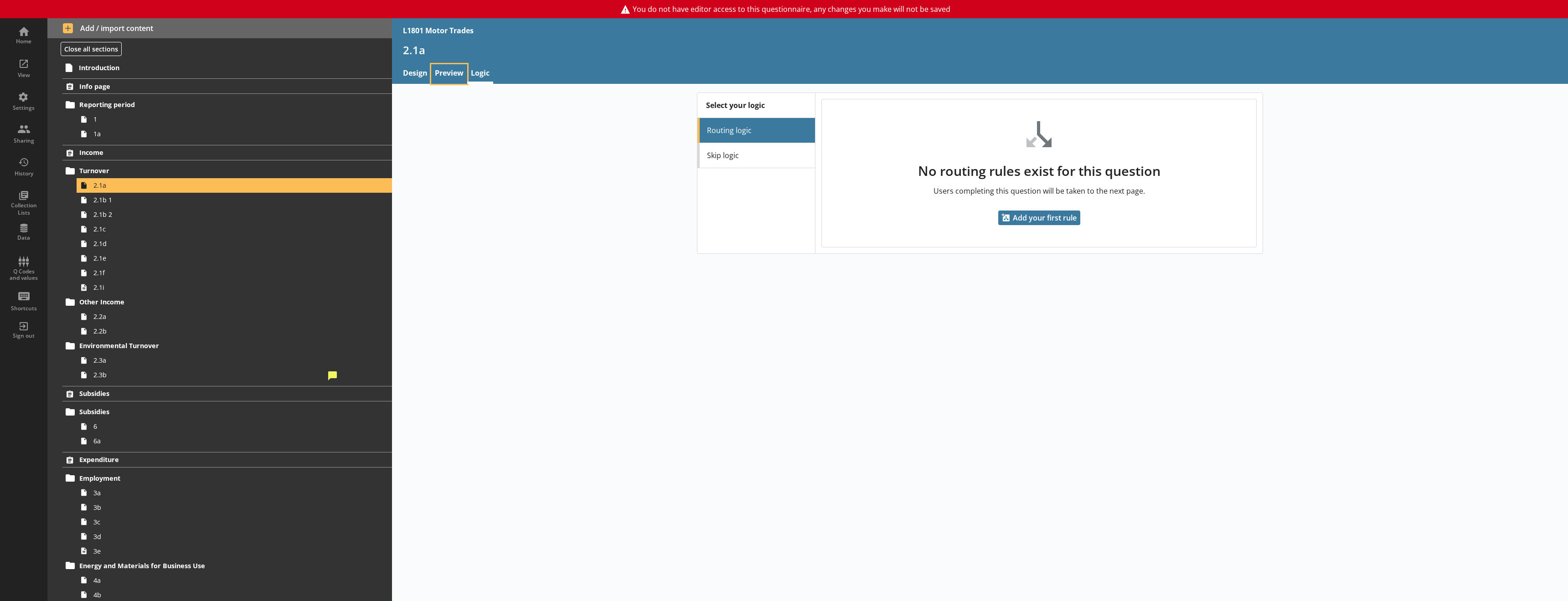
click at [446, 73] on link "Preview" at bounding box center [449, 74] width 36 height 20
